Goal: Task Accomplishment & Management: Manage account settings

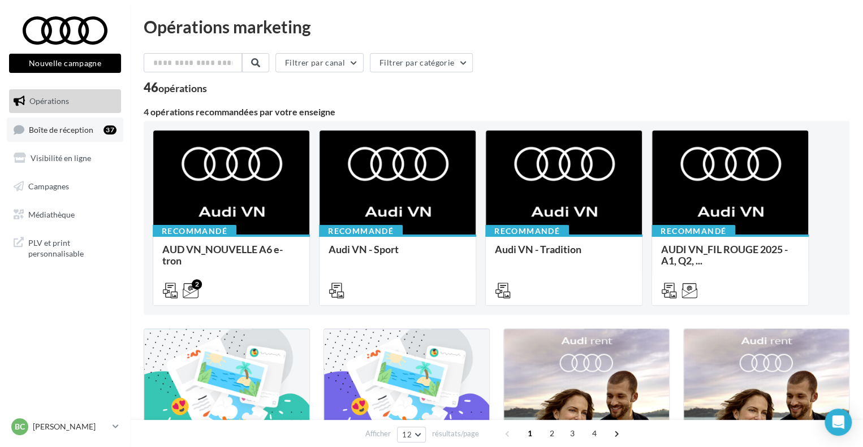
click at [24, 137] on icon at bounding box center [19, 129] width 11 height 15
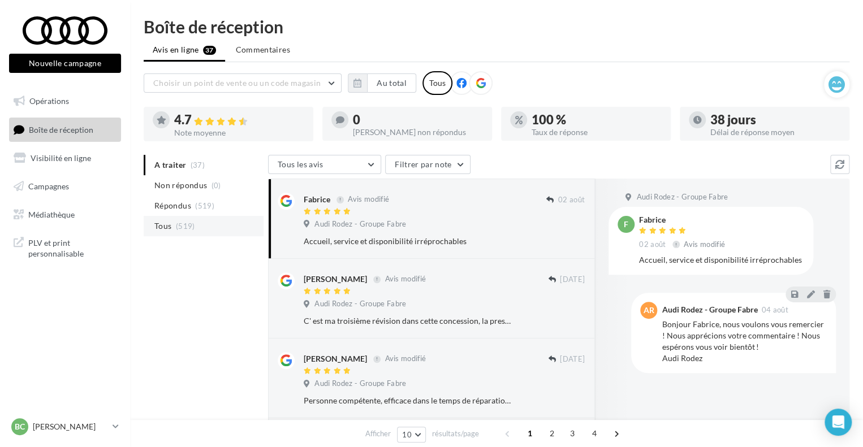
click at [187, 230] on li "Tous (519)" at bounding box center [204, 226] width 120 height 20
